Goal: Find specific page/section: Find specific page/section

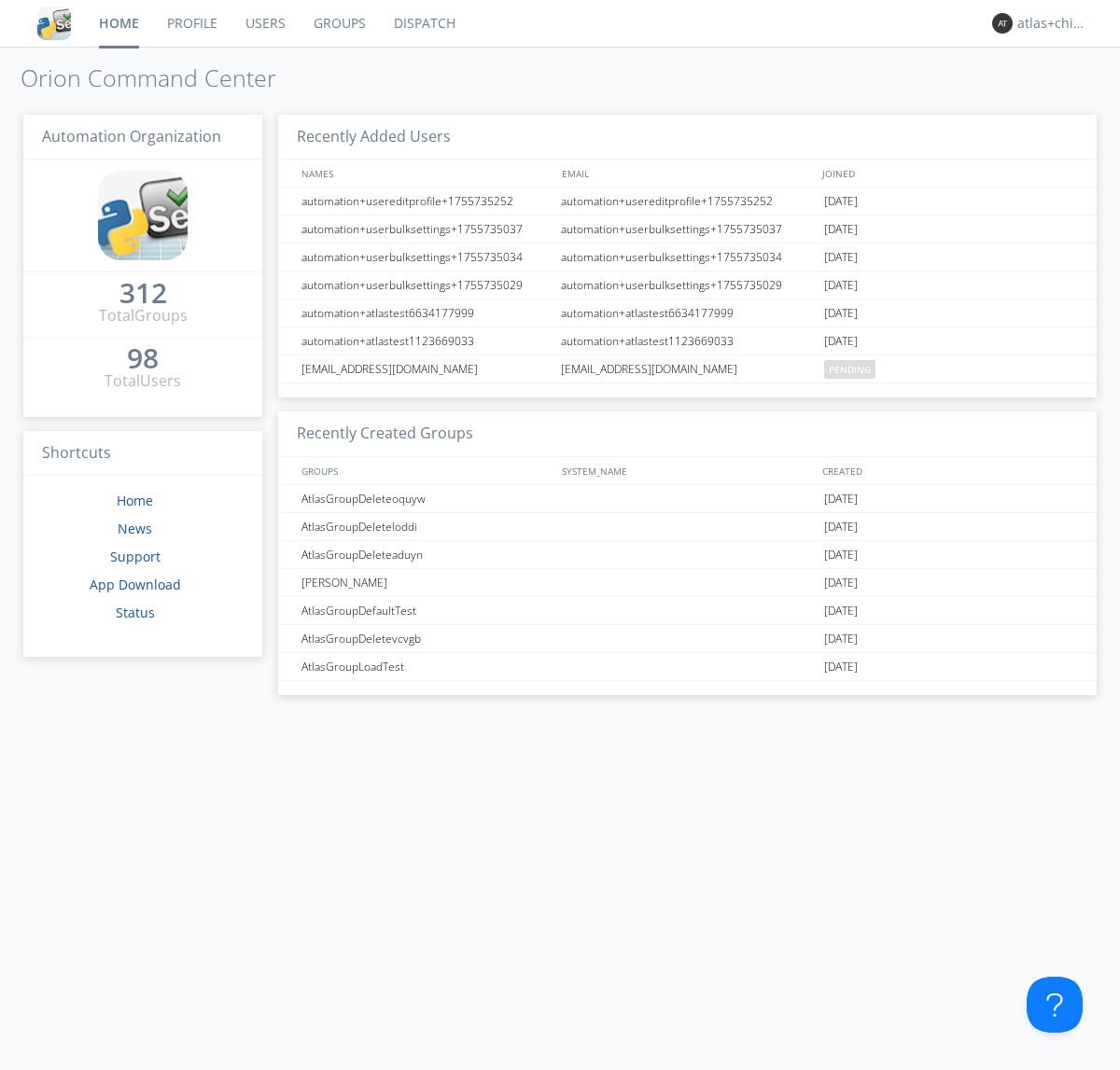
click at [423, 23] on link "Dispatch" at bounding box center [425, 23] width 90 height 47
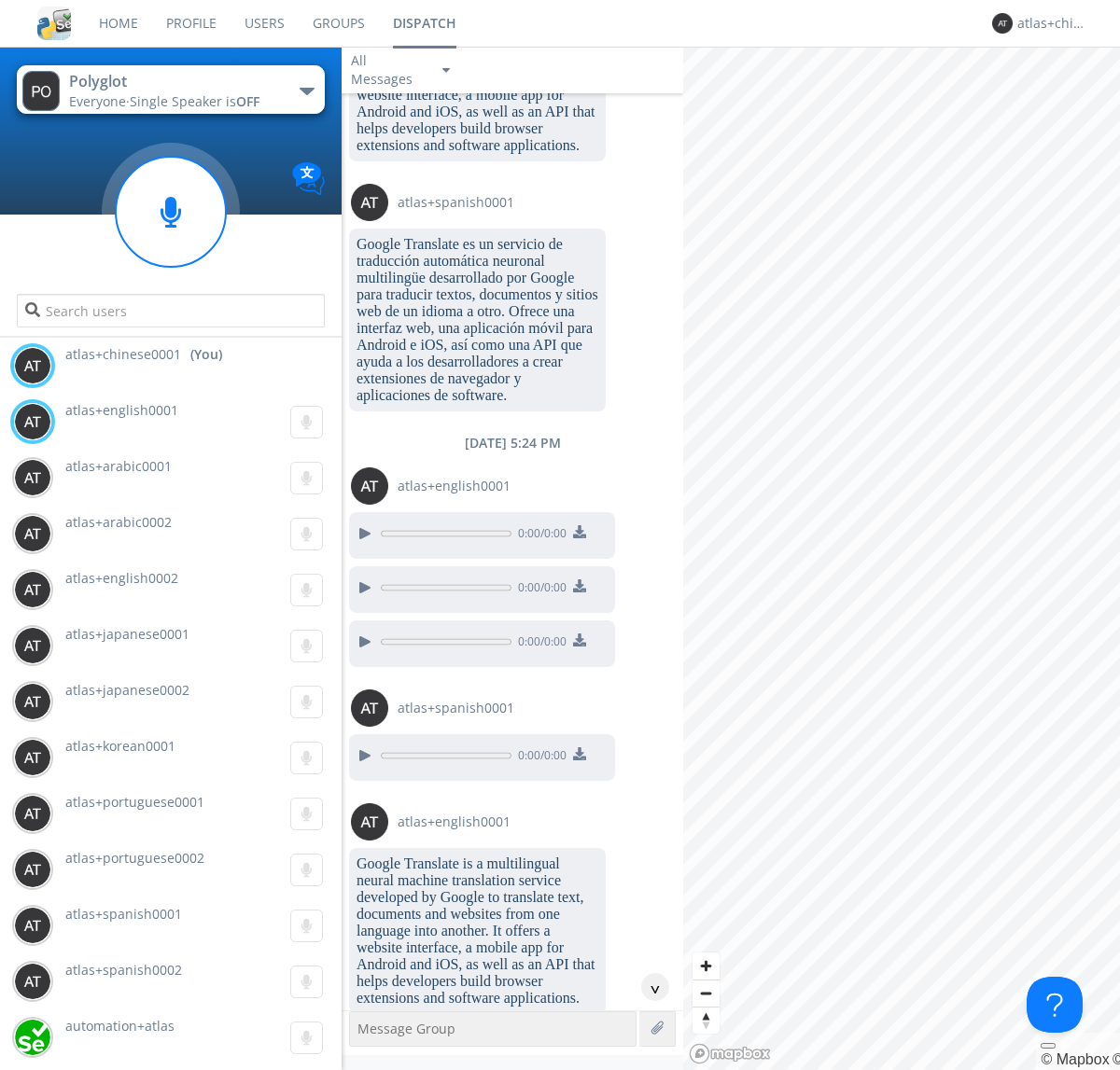
scroll to position [1903, 0]
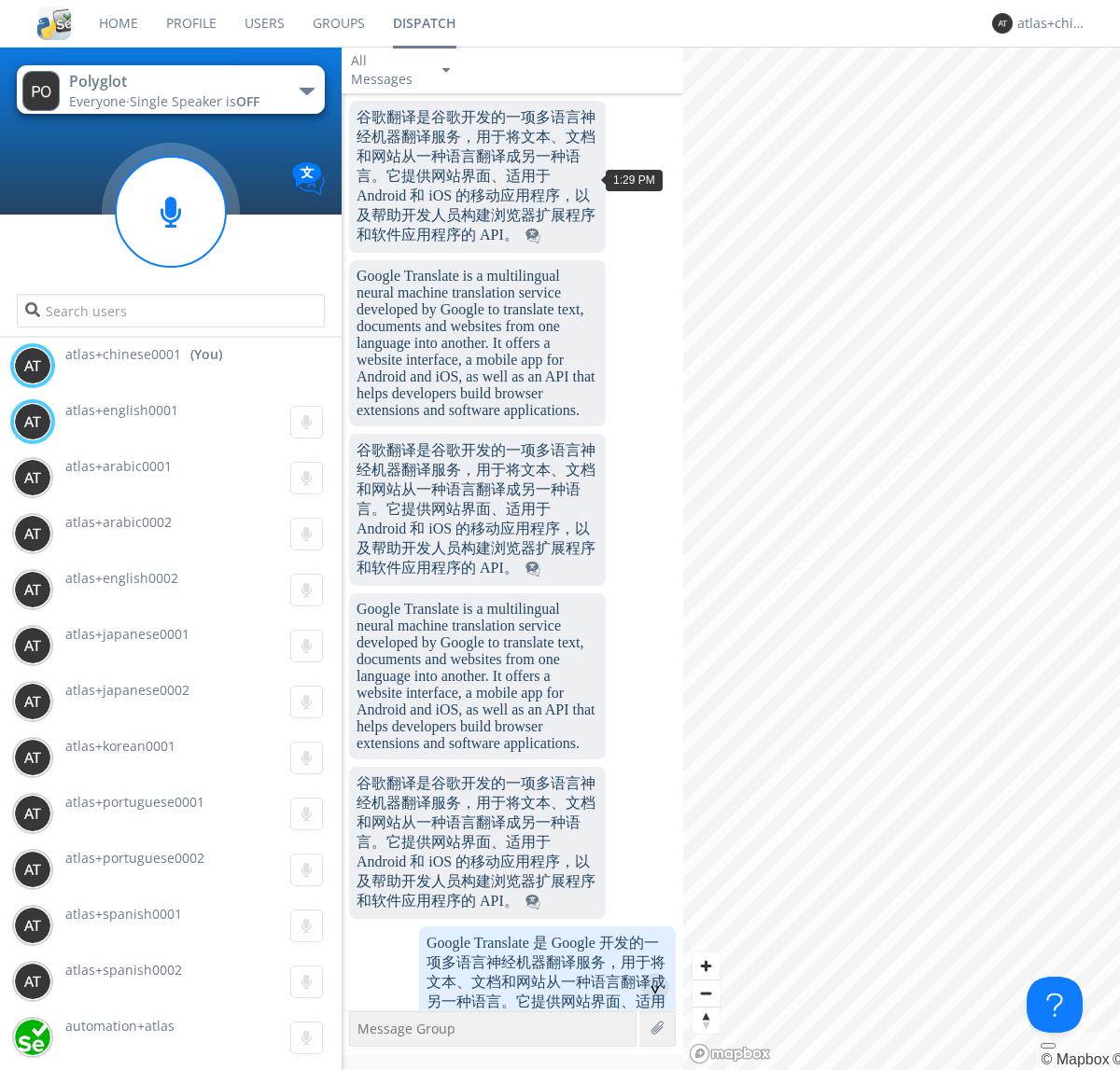
scroll to position [2273, 0]
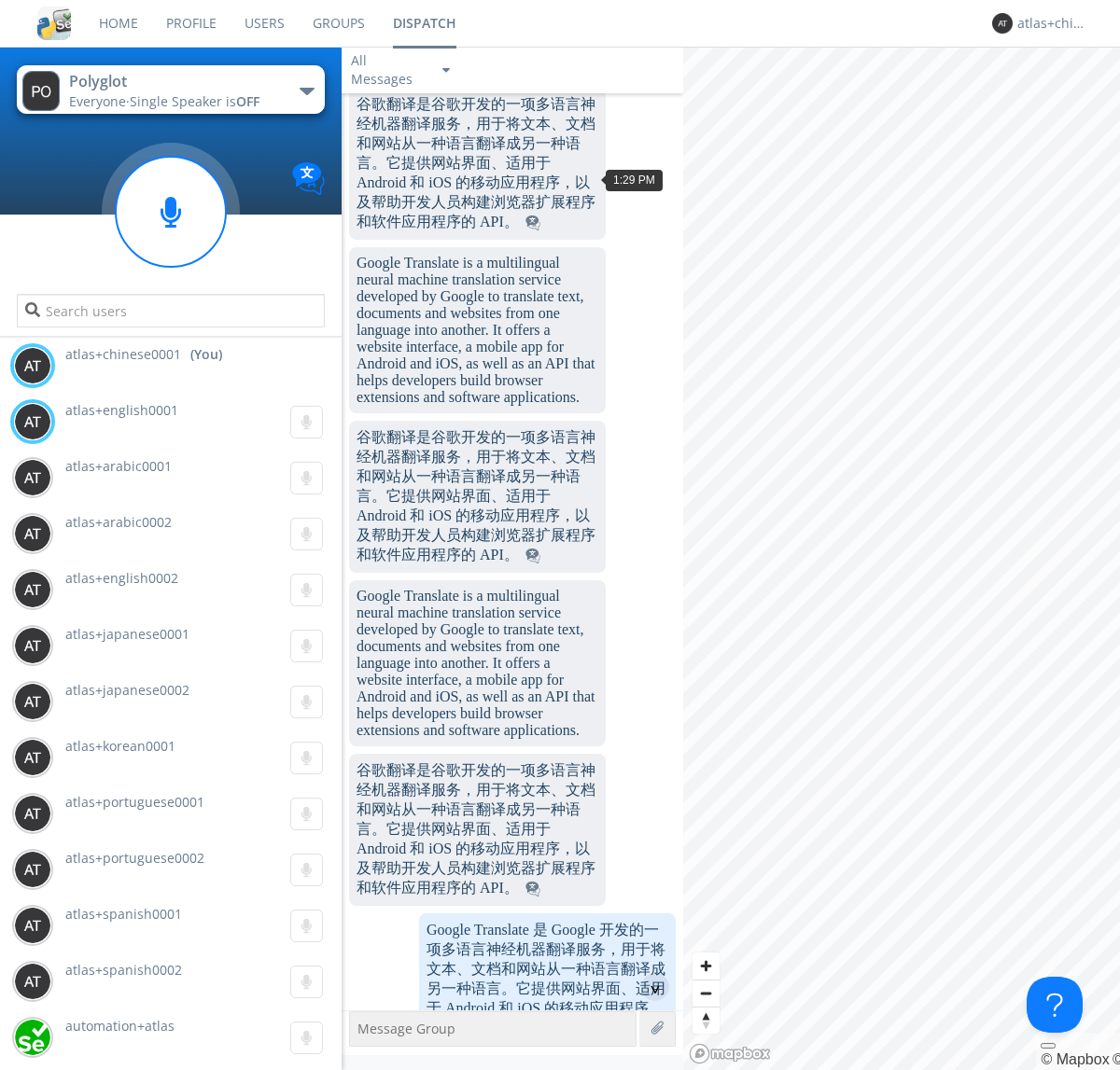
click at [648, 988] on div "^" at bounding box center [655, 988] width 28 height 28
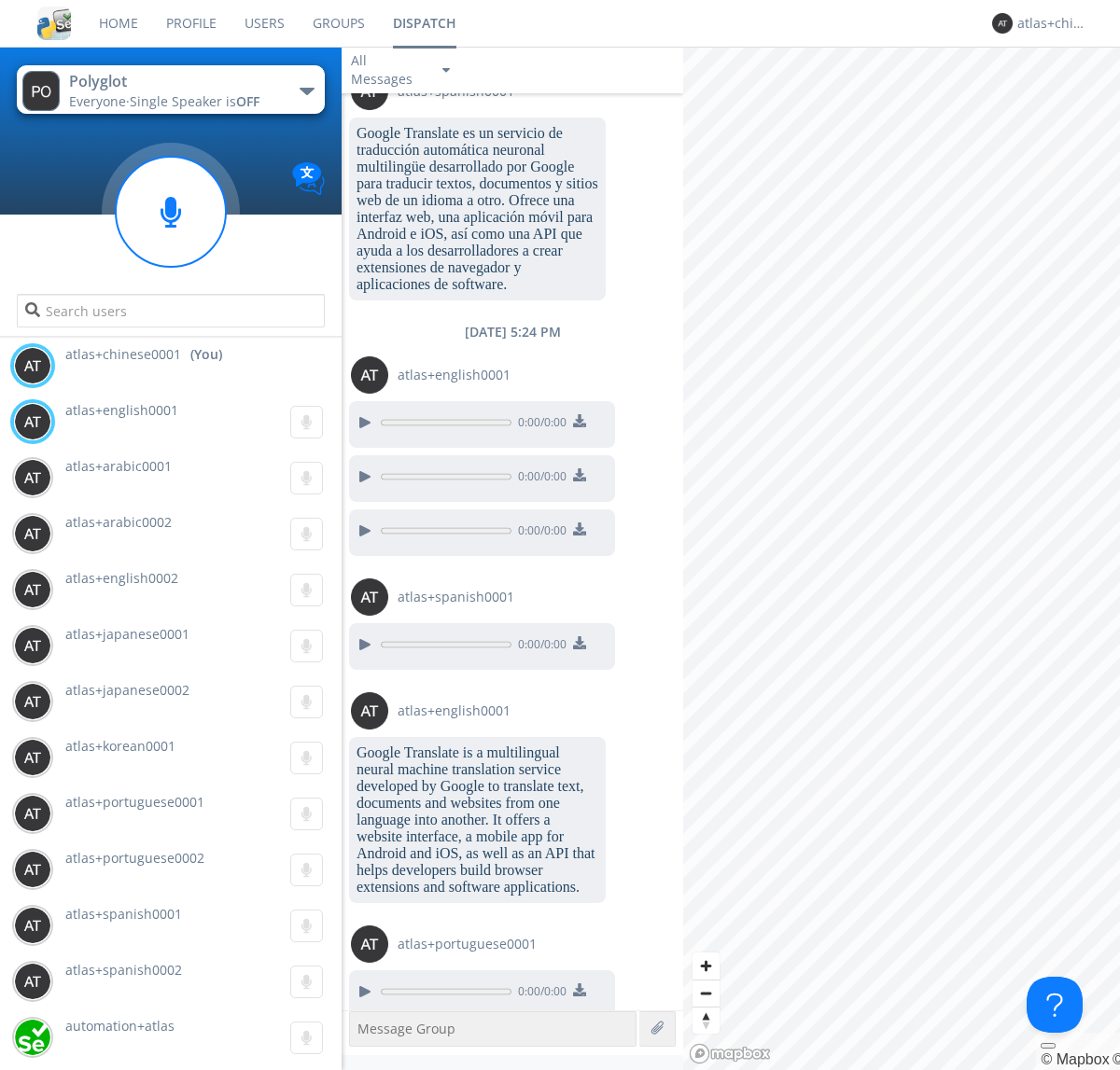
scroll to position [4034, 0]
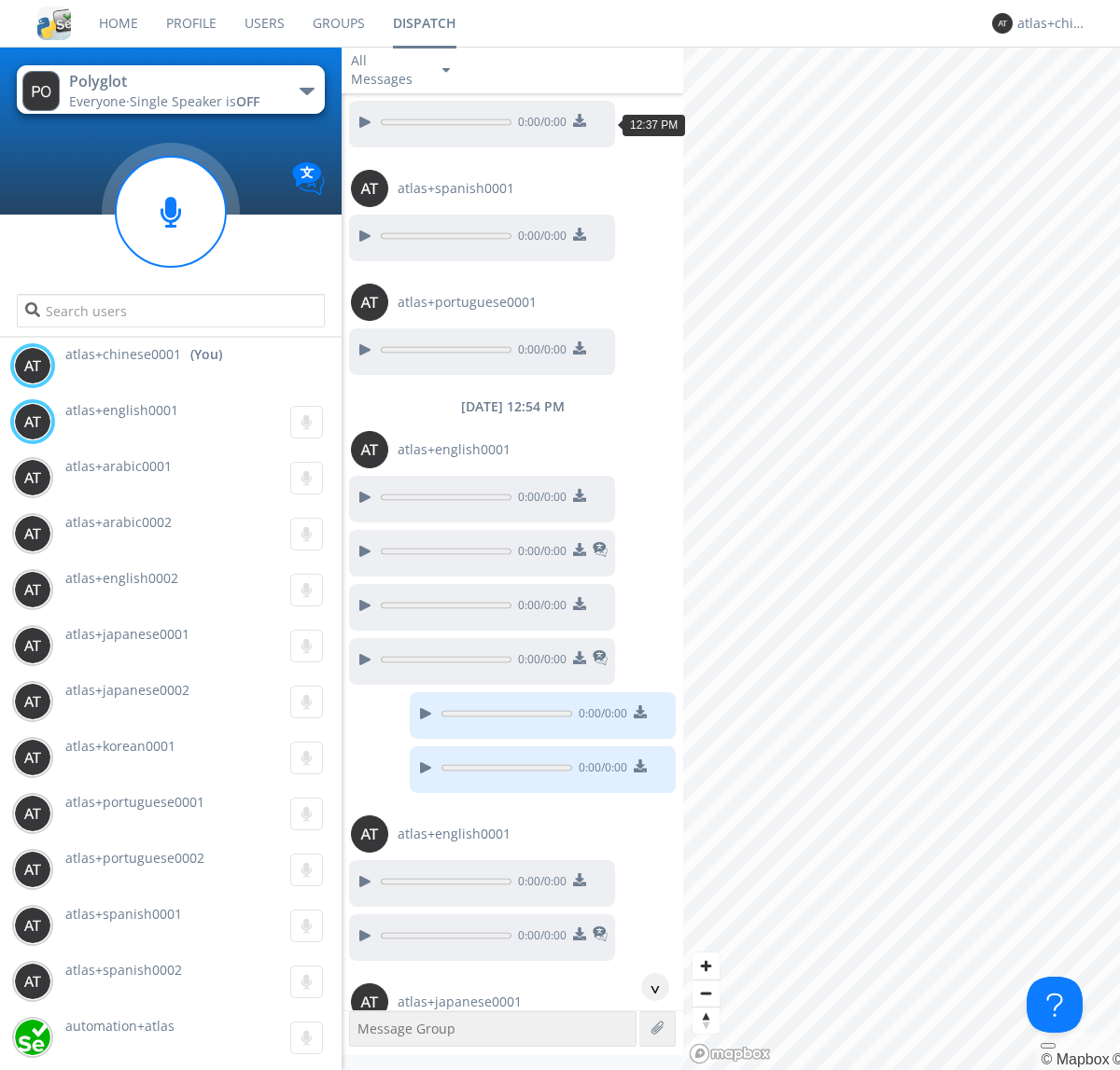
scroll to position [2426, 0]
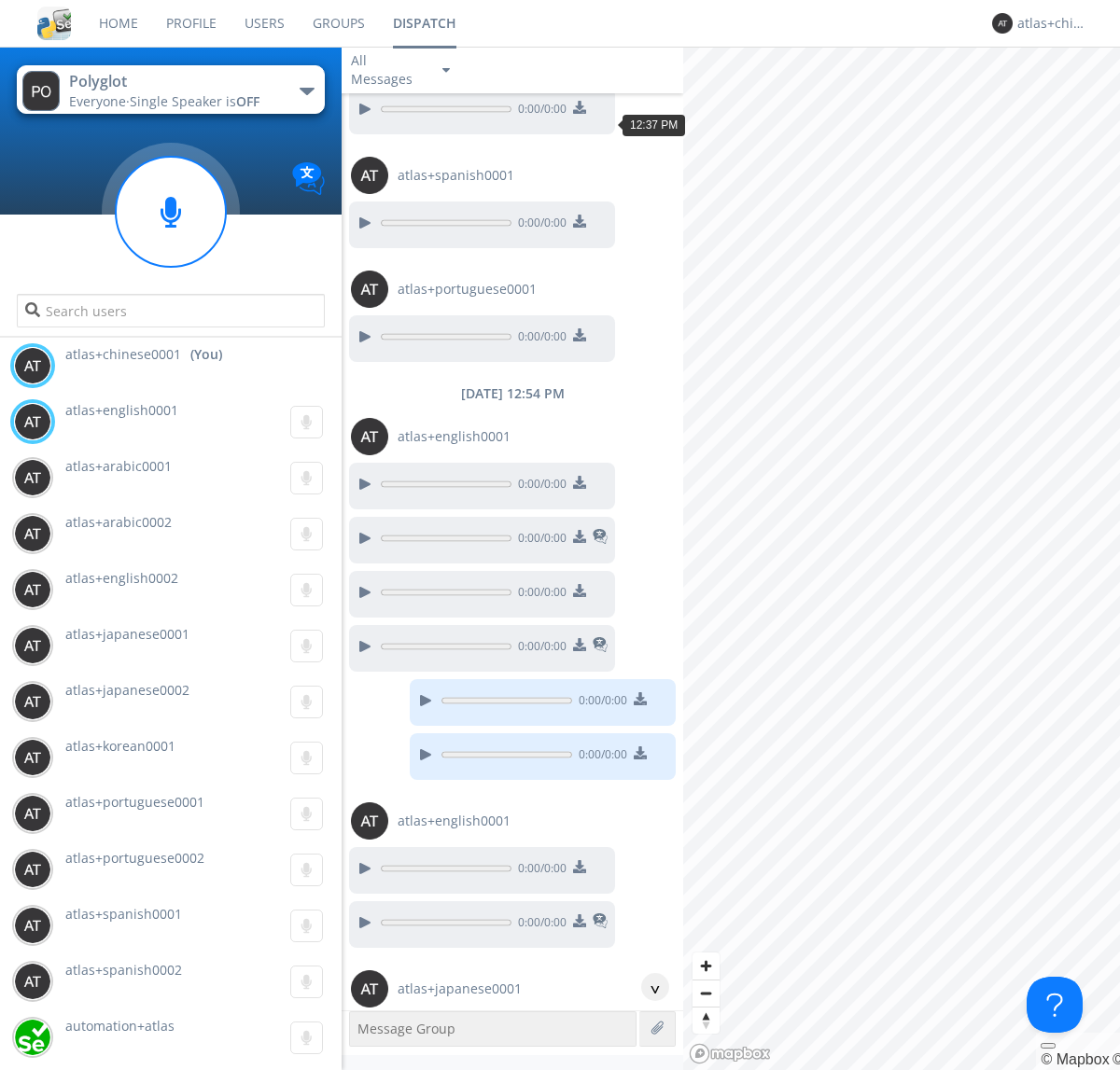
click at [648, 988] on div "^" at bounding box center [655, 988] width 28 height 28
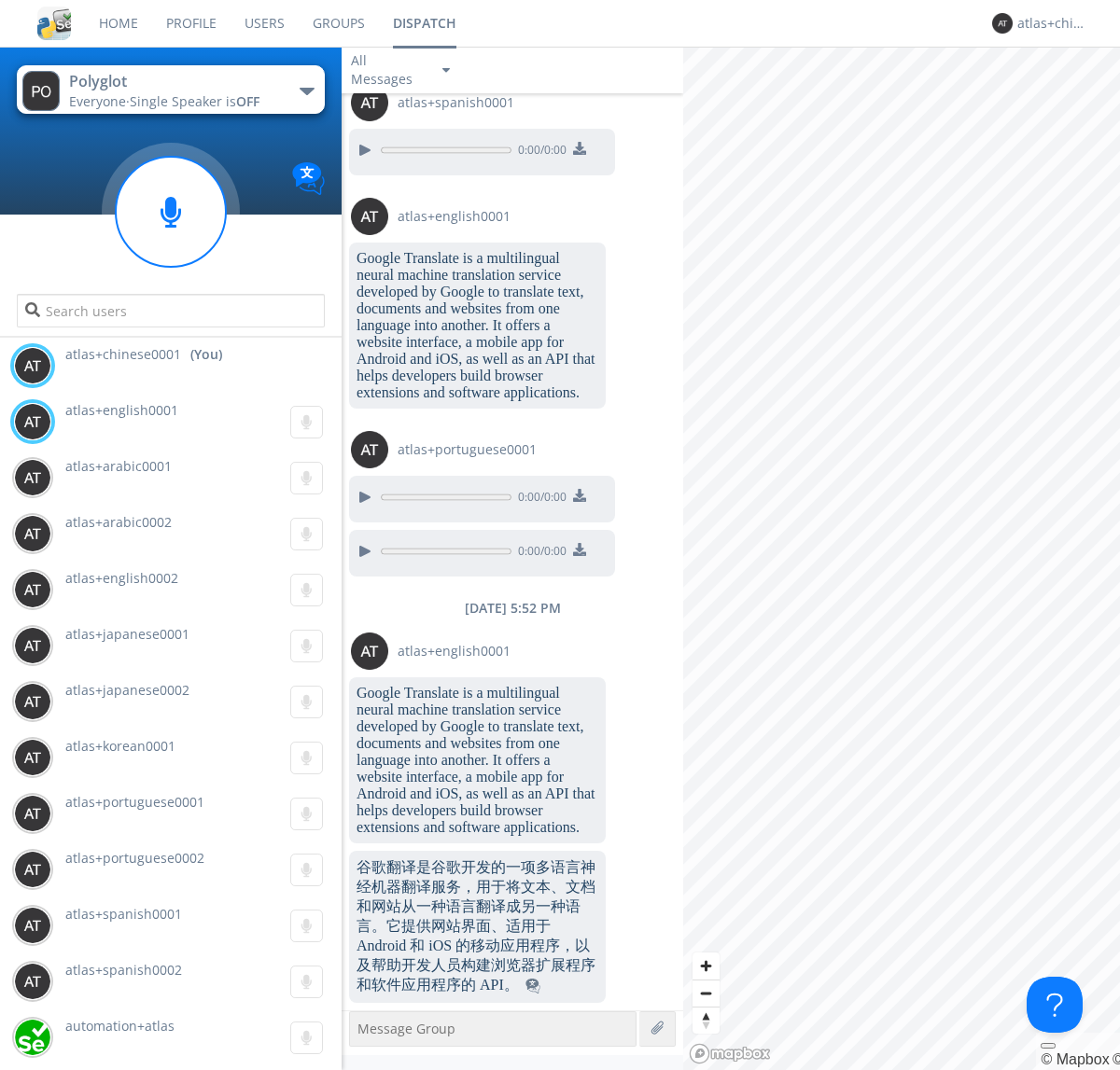
scroll to position [6751, 0]
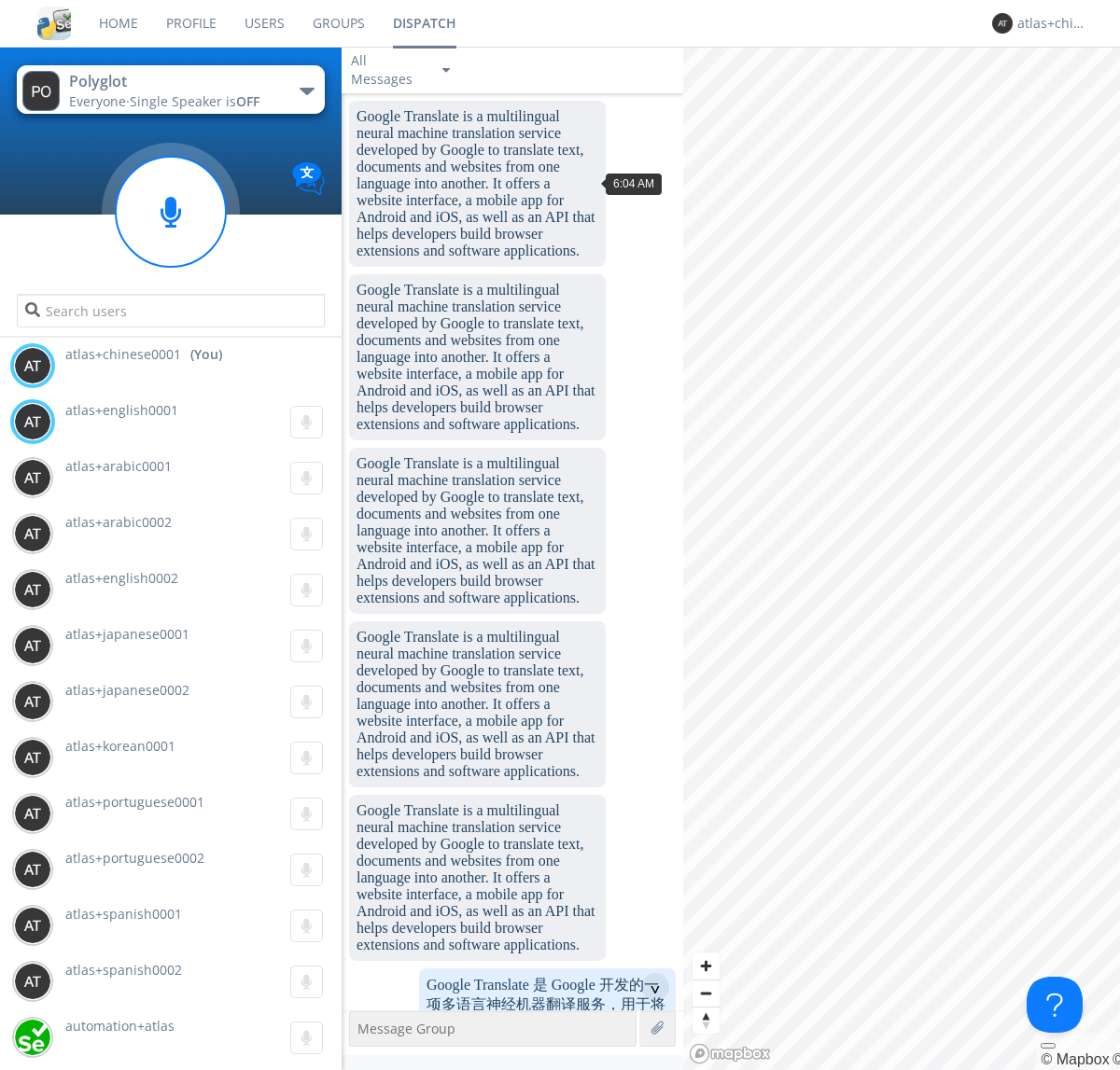
scroll to position [260, 0]
click at [648, 988] on div "^" at bounding box center [655, 988] width 28 height 28
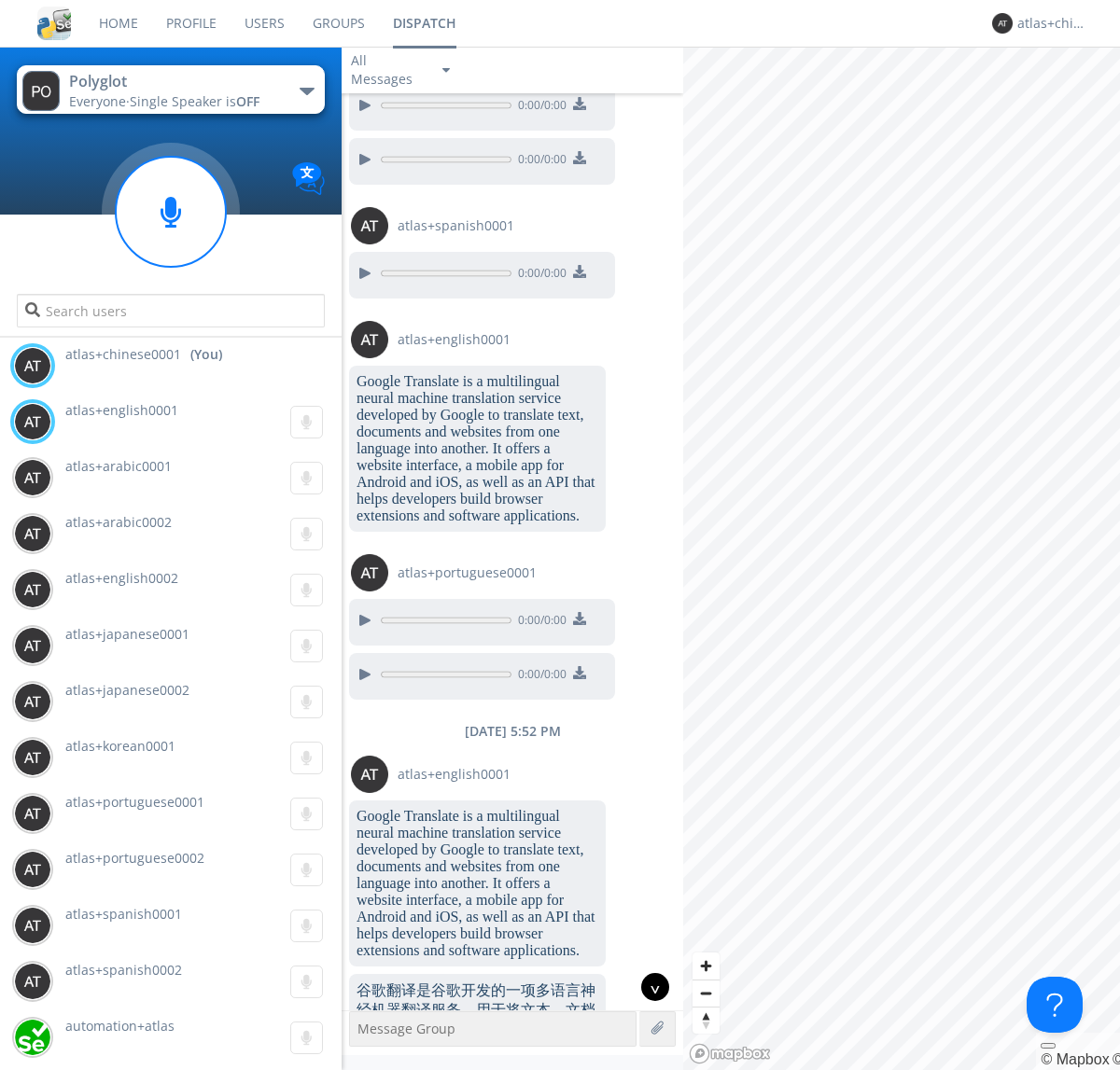
scroll to position [6869, 0]
